Goal: Navigation & Orientation: Find specific page/section

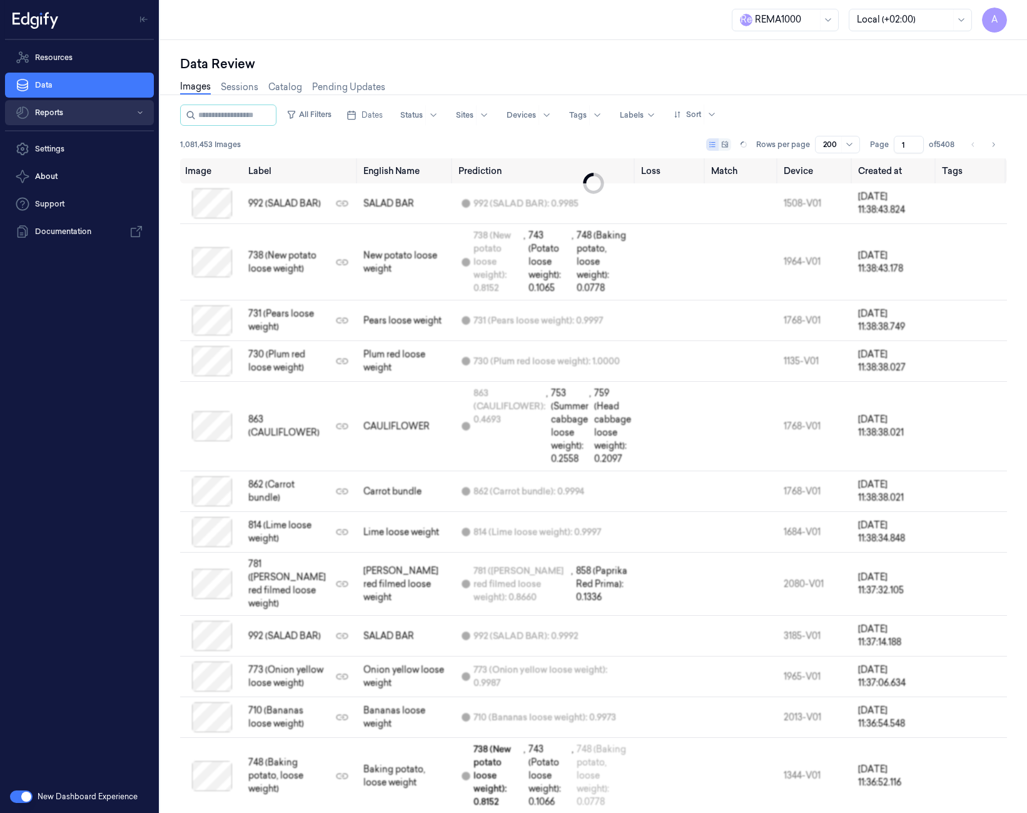
click at [64, 112] on button "Reports" at bounding box center [79, 112] width 149 height 25
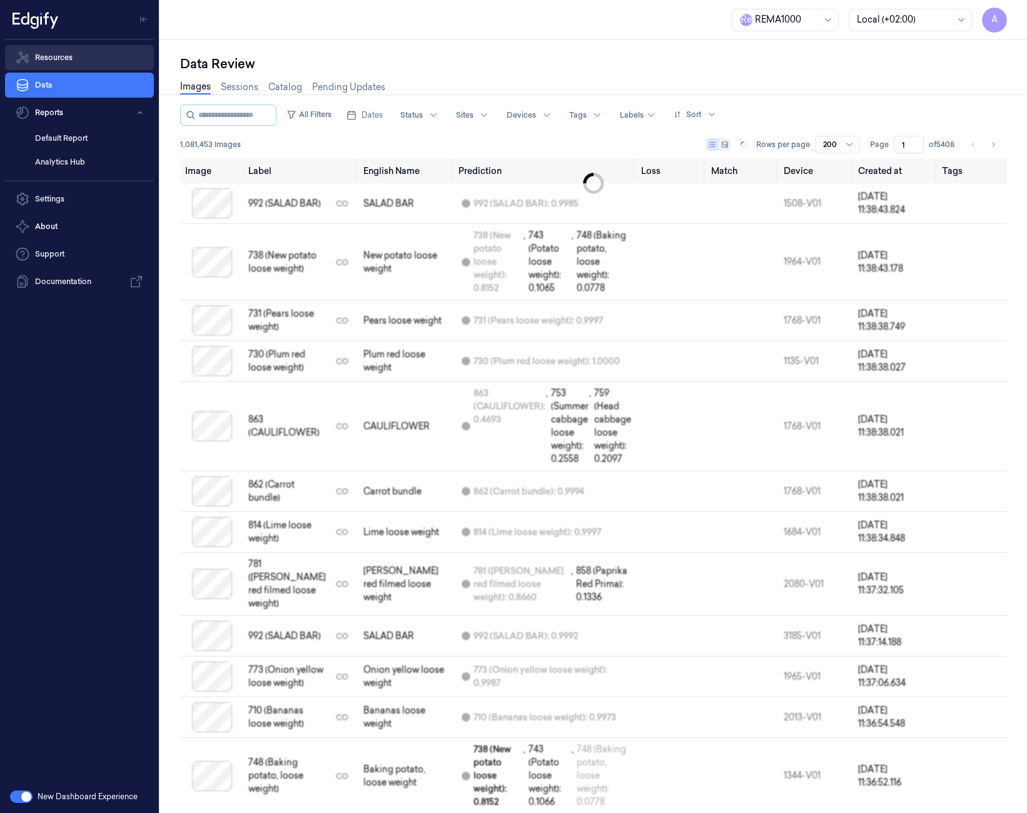
click at [74, 53] on link "Resources" at bounding box center [79, 57] width 149 height 25
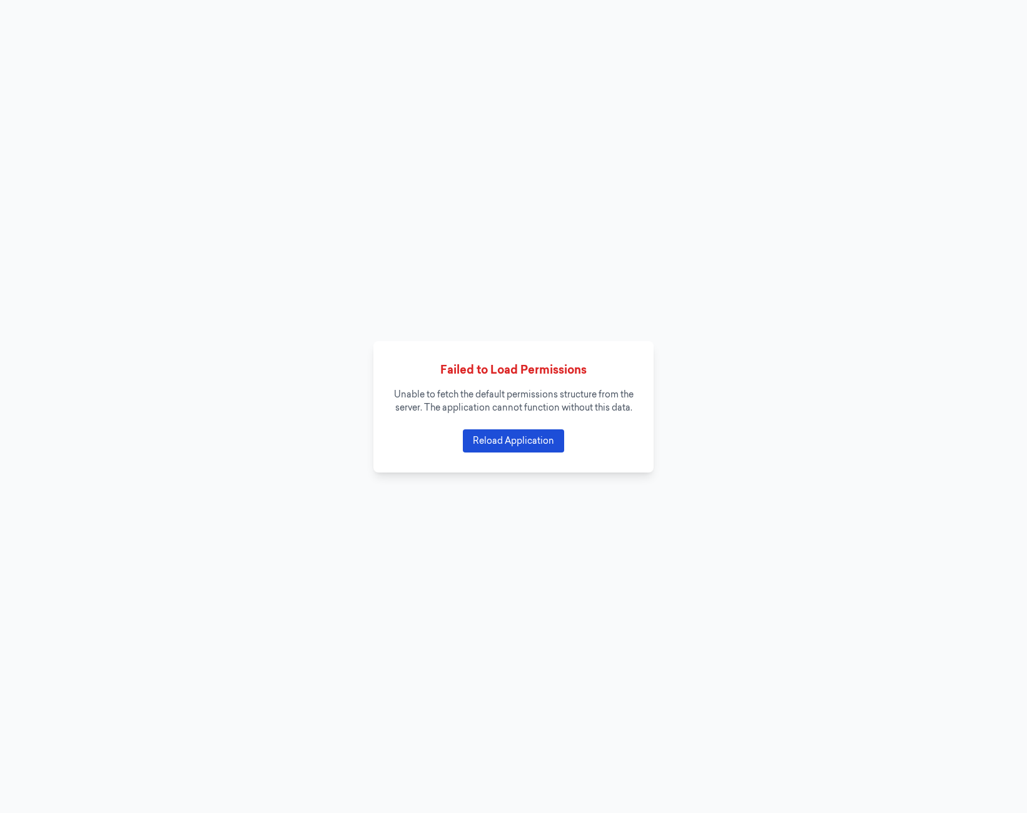
click at [519, 447] on button "Reload Application" at bounding box center [513, 440] width 101 height 23
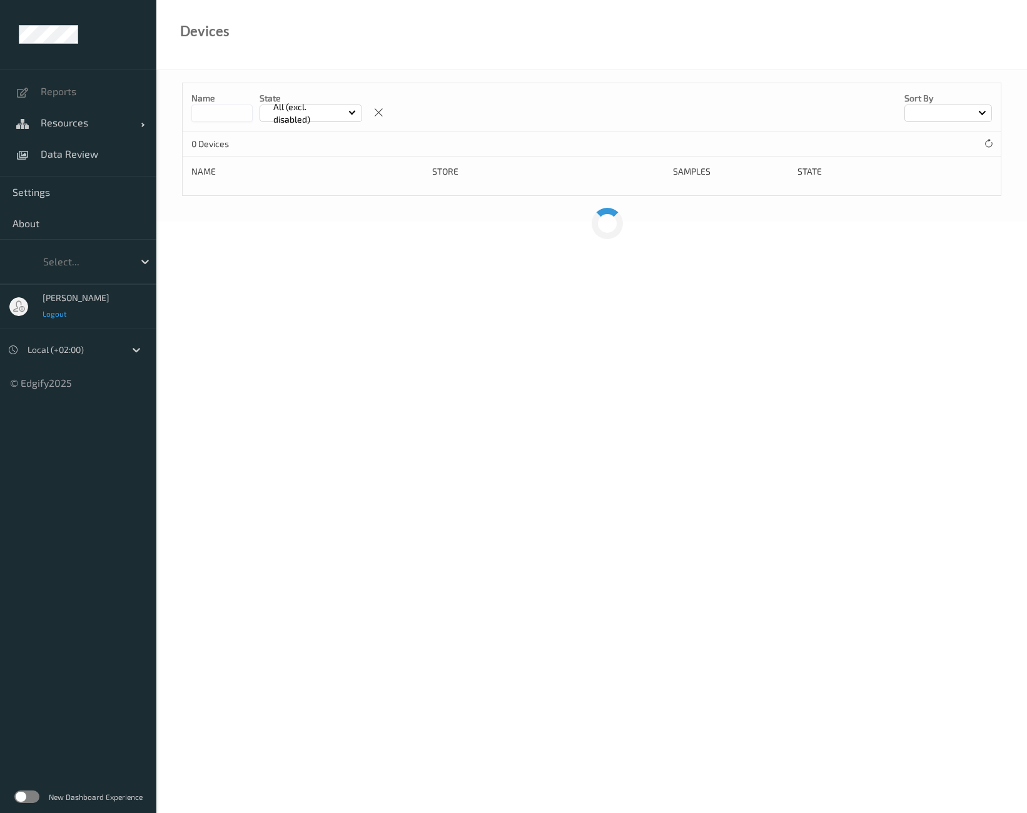
click at [56, 317] on span "Logout" at bounding box center [55, 313] width 25 height 9
